Goal: Task Accomplishment & Management: Complete application form

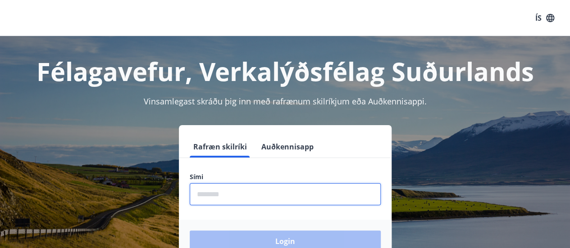
click at [266, 200] on input "phone" at bounding box center [285, 194] width 191 height 22
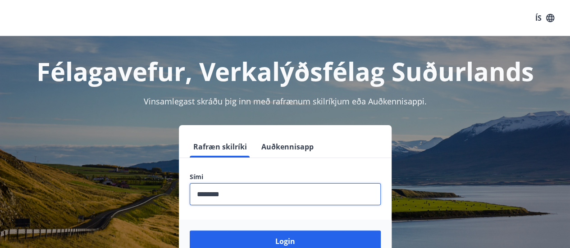
type input "********"
click at [190, 231] on button "Login" at bounding box center [285, 242] width 191 height 22
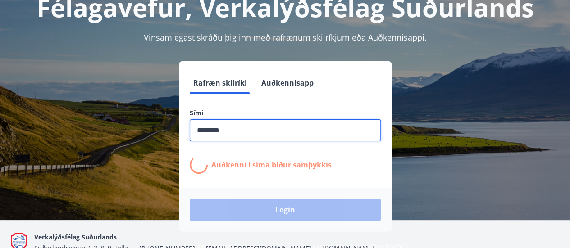
scroll to position [67, 0]
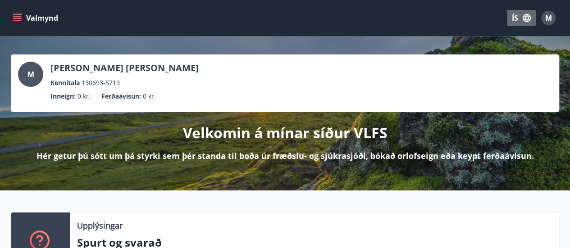
click at [516, 20] on button "ÍS" at bounding box center [521, 18] width 29 height 16
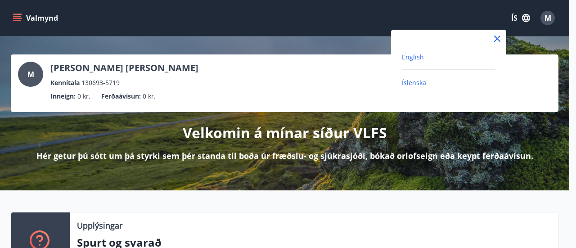
click at [417, 60] on span "English" at bounding box center [413, 57] width 22 height 9
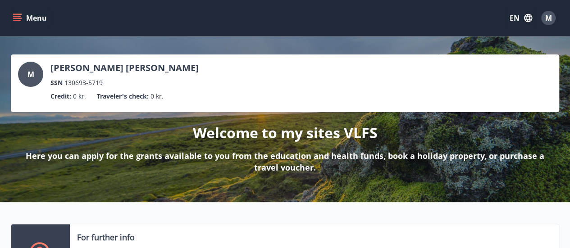
click at [16, 17] on icon "menu" at bounding box center [17, 18] width 9 height 9
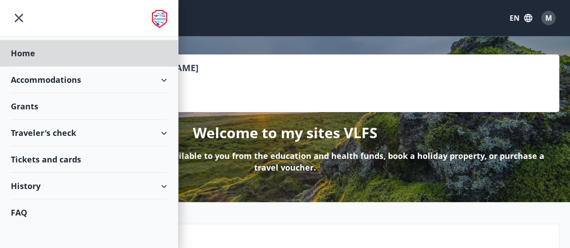
click at [113, 101] on div "Grants" at bounding box center [89, 106] width 156 height 27
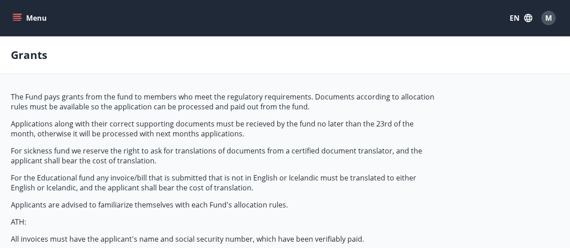
type input "***"
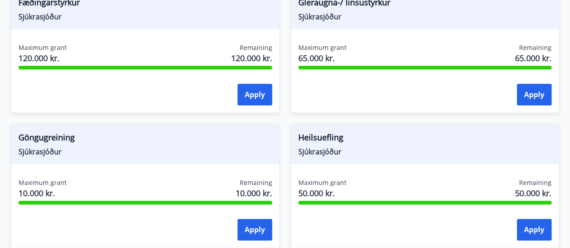
scroll to position [439, 0]
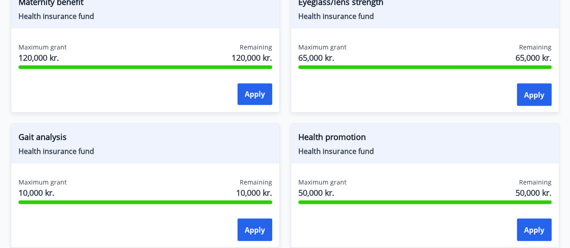
click at [400, 113] on div "Health promotion Health insurance fund Maximum grant 50,000 kr. Remaining 50,00…" at bounding box center [420, 180] width 280 height 135
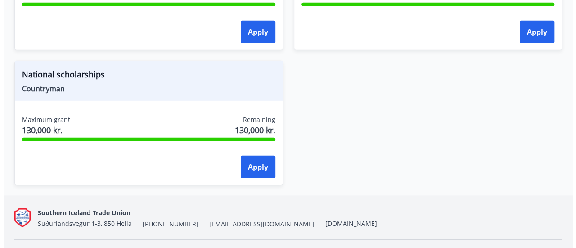
scroll to position [1333, 0]
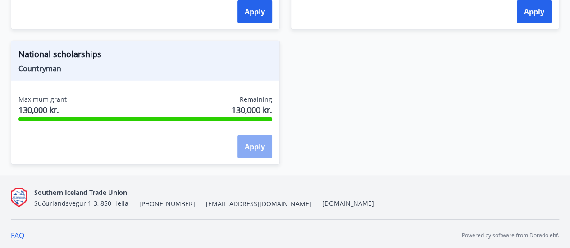
click at [263, 145] on font "Apply" at bounding box center [254, 147] width 20 height 10
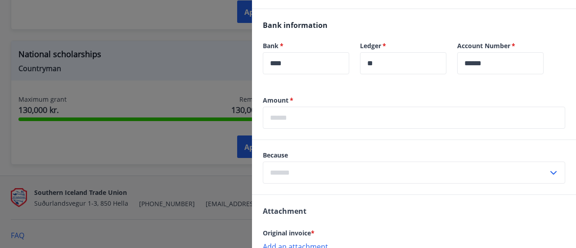
scroll to position [207, 0]
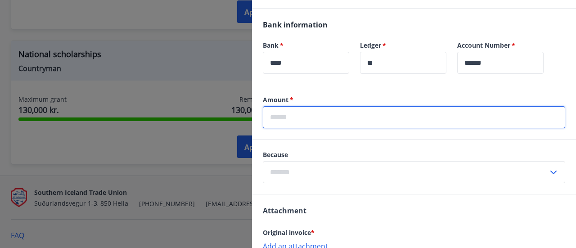
click at [339, 109] on input "text" at bounding box center [414, 117] width 303 height 22
type input "******"
click at [340, 167] on input "text" at bounding box center [405, 172] width 285 height 22
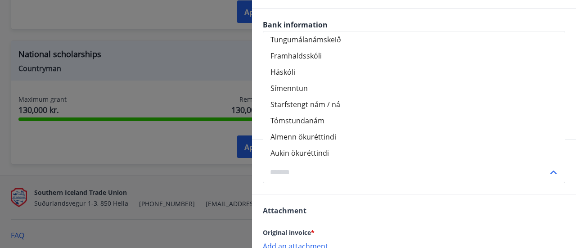
click at [340, 167] on input "text" at bounding box center [405, 172] width 285 height 22
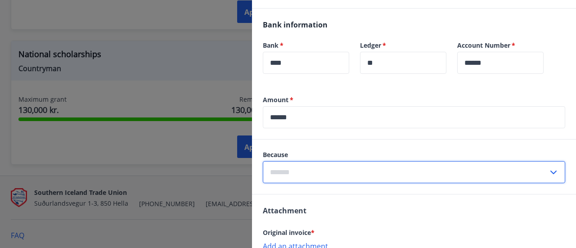
click at [340, 167] on input "text" at bounding box center [405, 172] width 285 height 22
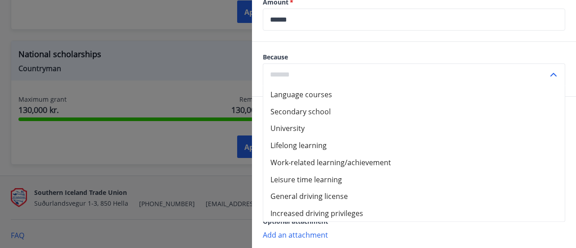
scroll to position [305, 0]
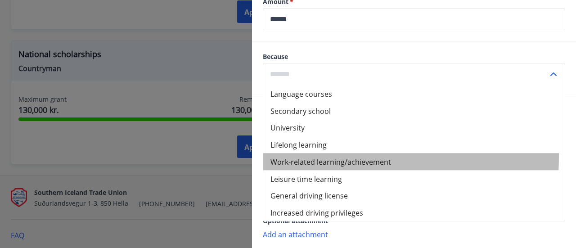
click at [348, 157] on font "Work-related learning/achievement" at bounding box center [331, 162] width 121 height 10
type input "**********"
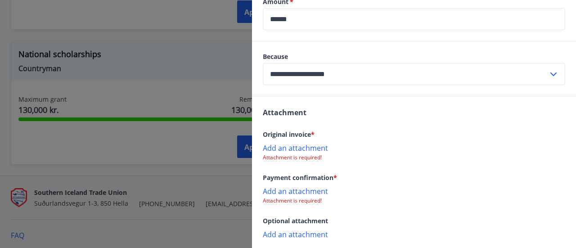
click at [359, 103] on div "Attachment Original invoice * Add an attachment Attachment is required! Payment…" at bounding box center [414, 172] width 324 height 153
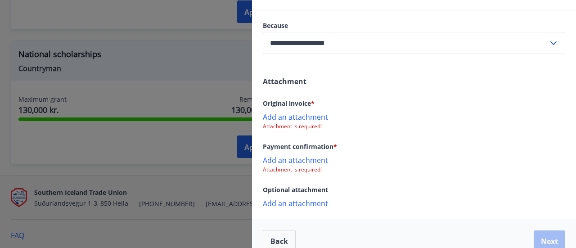
scroll to position [336, 0]
click at [308, 113] on p "Add an attachment" at bounding box center [414, 116] width 303 height 9
click at [302, 114] on p "Add an attachment" at bounding box center [414, 116] width 303 height 9
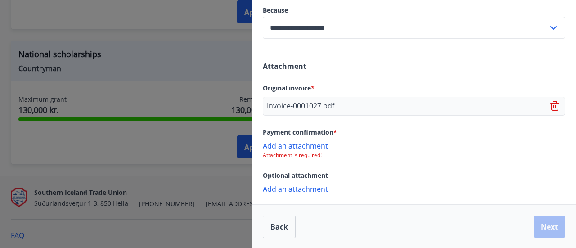
click at [319, 141] on font "Add an attachment" at bounding box center [295, 146] width 65 height 10
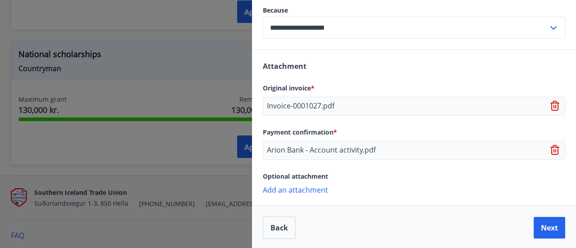
scroll to position [352, 0]
click at [543, 230] on button "Next" at bounding box center [550, 228] width 32 height 22
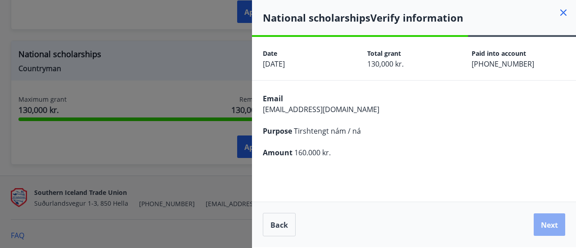
click at [552, 221] on font "Next" at bounding box center [549, 225] width 17 height 10
